Goal: Task Accomplishment & Management: Complete application form

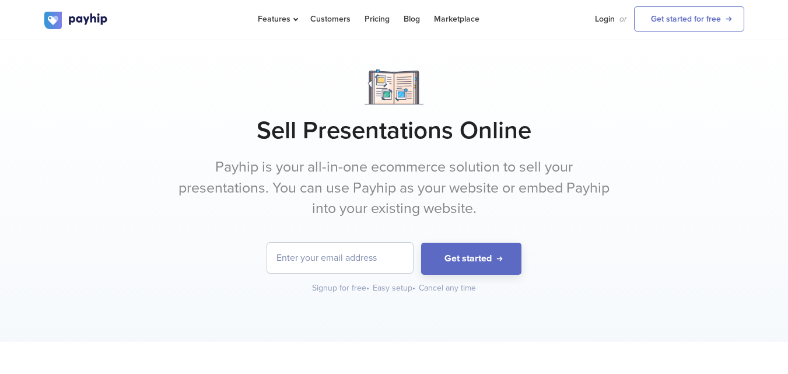
click at [293, 261] on input "email" at bounding box center [340, 258] width 146 height 30
type input "[EMAIL_ADDRESS][DOMAIN_NAME]"
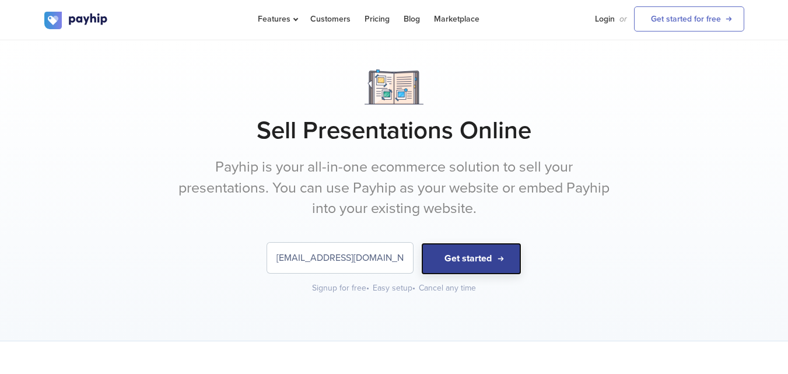
click at [443, 255] on button "Get started" at bounding box center [471, 259] width 100 height 32
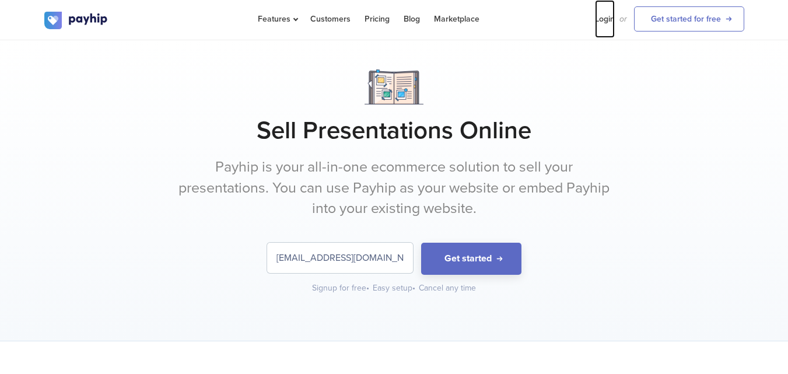
click at [600, 17] on link "Login" at bounding box center [605, 19] width 20 height 38
click at [606, 20] on link "Login" at bounding box center [605, 19] width 20 height 38
click at [368, 262] on input "email" at bounding box center [340, 258] width 146 height 30
type input "dhawaresukanya67@gmail.com"
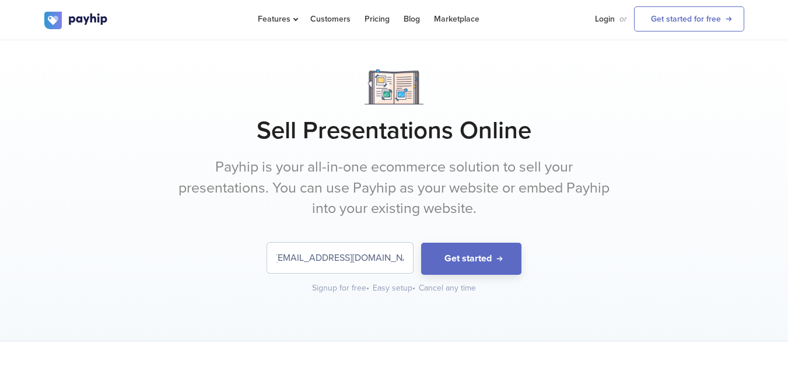
click at [421, 243] on button "Get started" at bounding box center [471, 259] width 100 height 32
